Goal: Find contact information: Find contact information

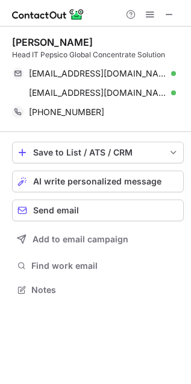
scroll to position [281, 191]
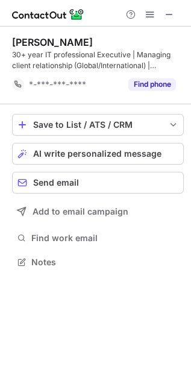
scroll to position [254, 191]
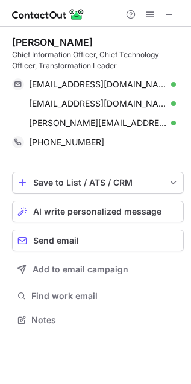
scroll to position [312, 191]
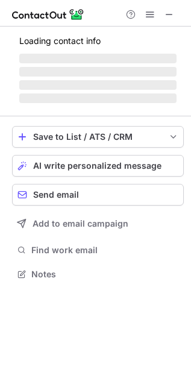
scroll to position [292, 191]
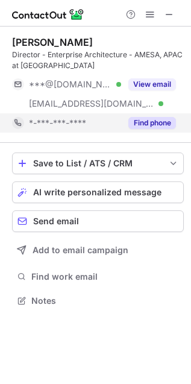
click at [151, 121] on button "Find phone" at bounding box center [152, 123] width 48 height 12
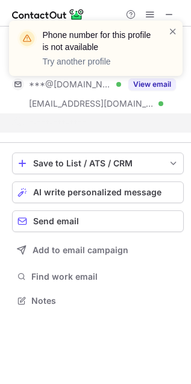
scroll to position [6, 6]
